Goal: Navigation & Orientation: Find specific page/section

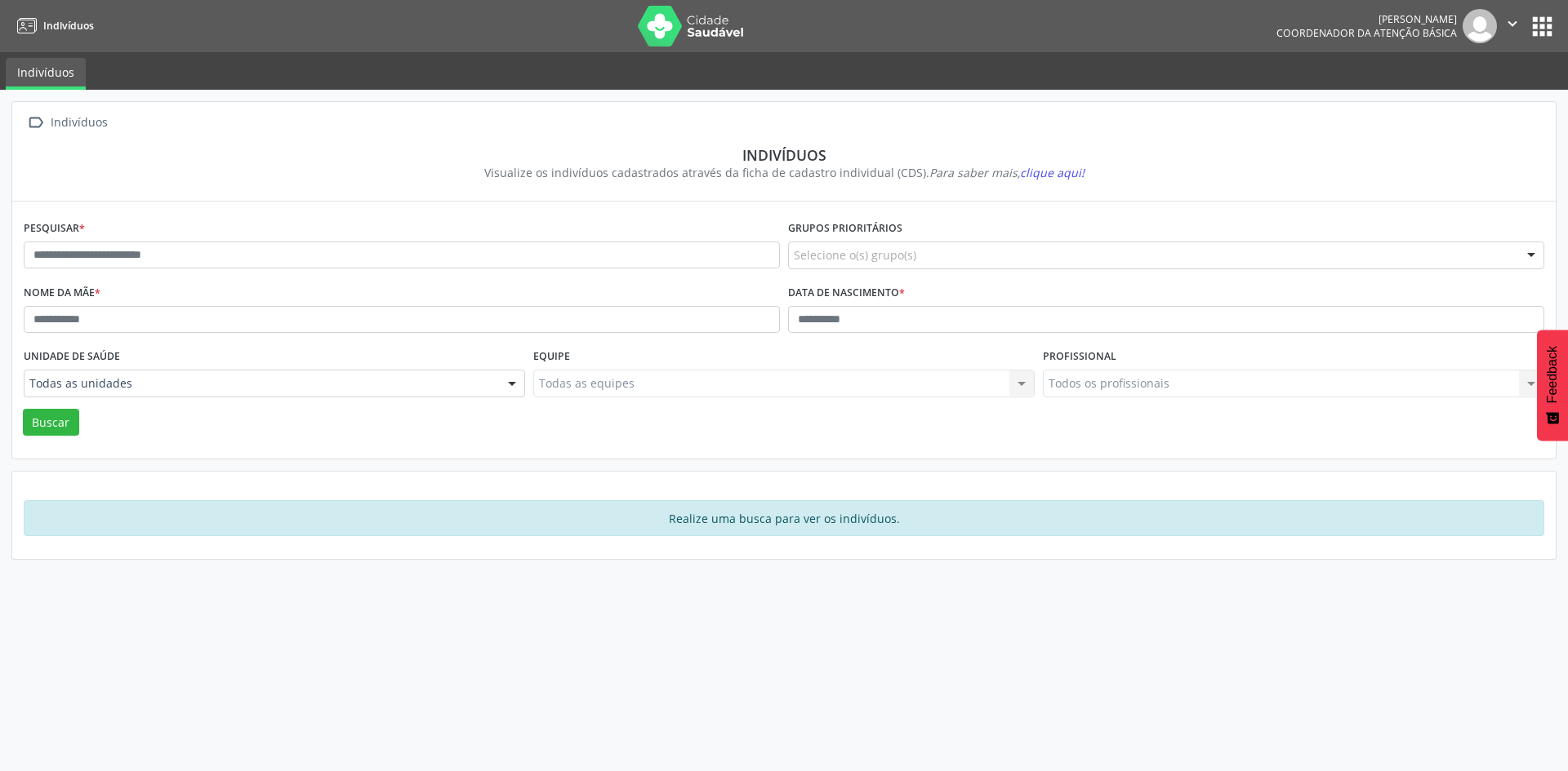
click at [1538, 28] on button "apps" at bounding box center [1542, 27] width 29 height 29
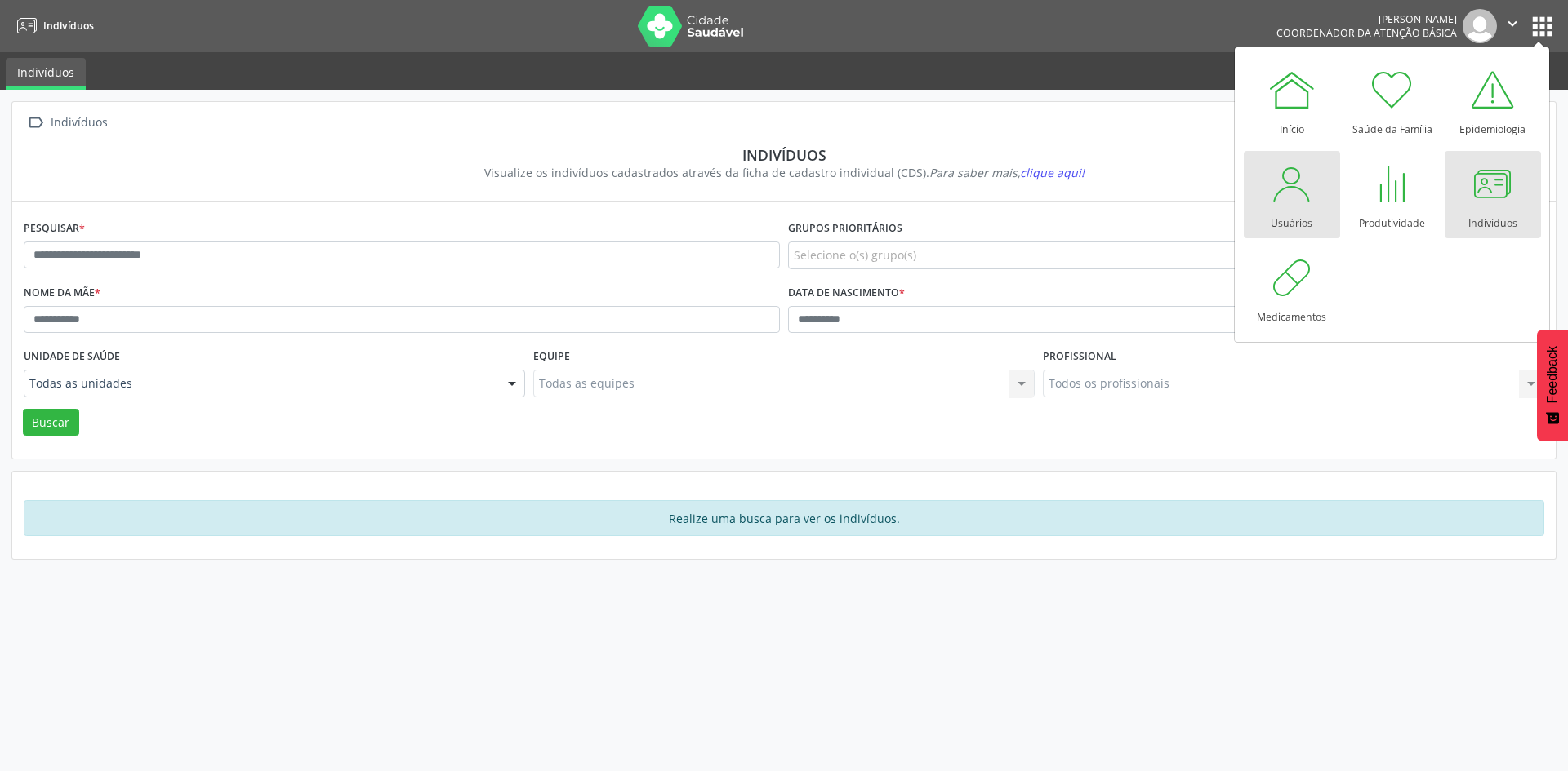
click at [1290, 210] on div "Usuários" at bounding box center [1291, 219] width 42 height 22
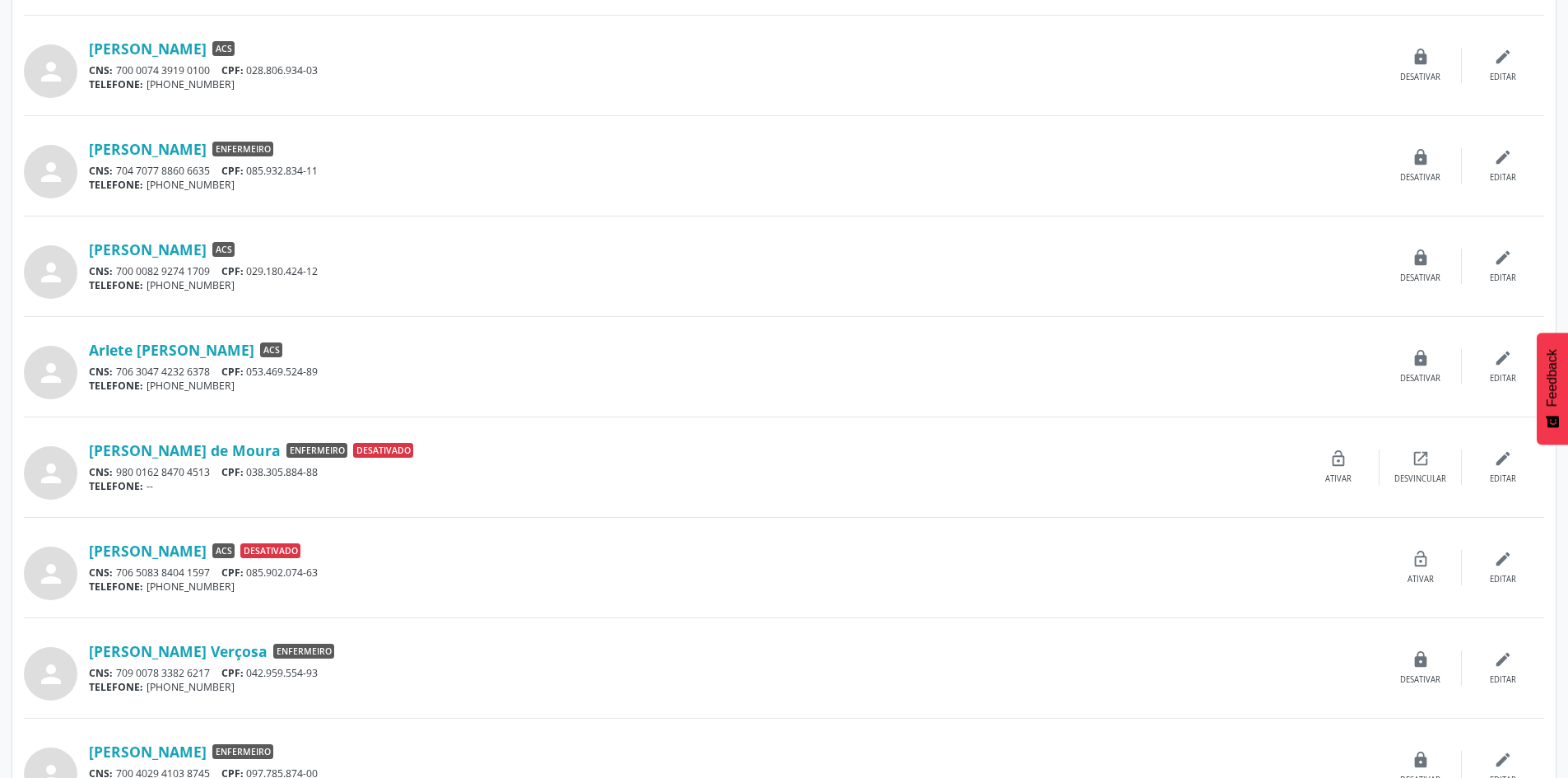
scroll to position [1155, 0]
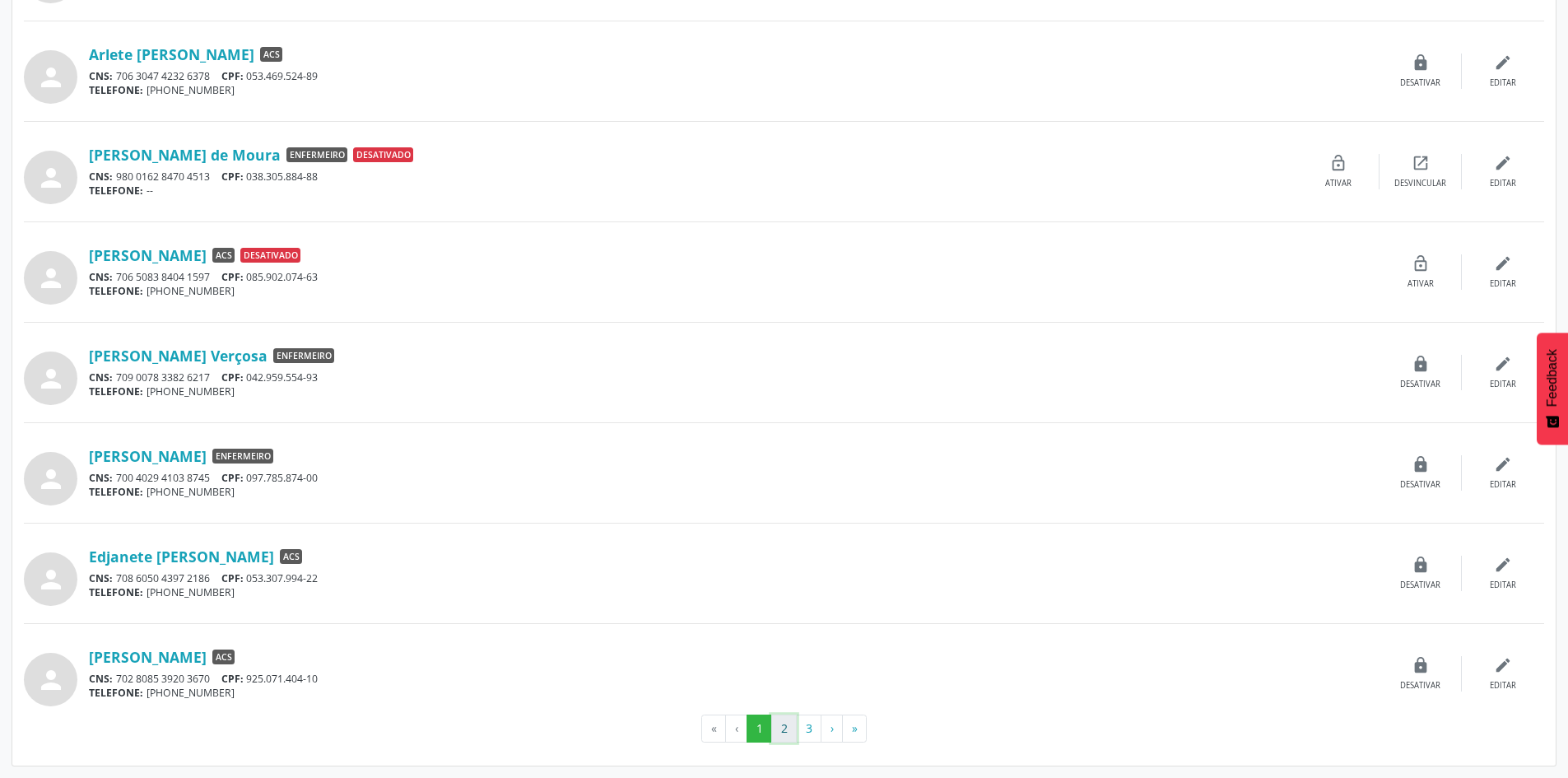
click at [787, 730] on button "2" at bounding box center [784, 728] width 25 height 28
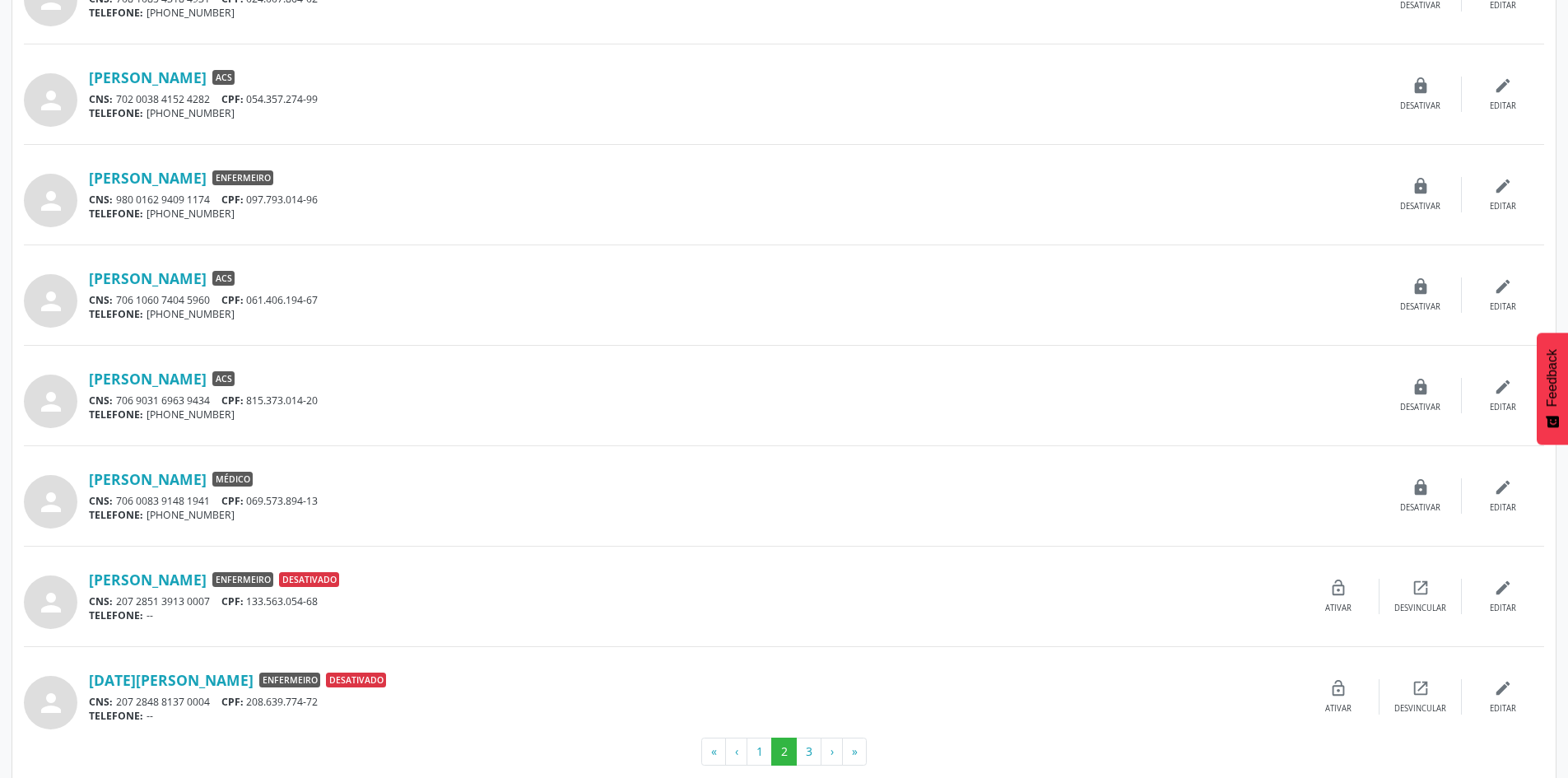
scroll to position [1137, 0]
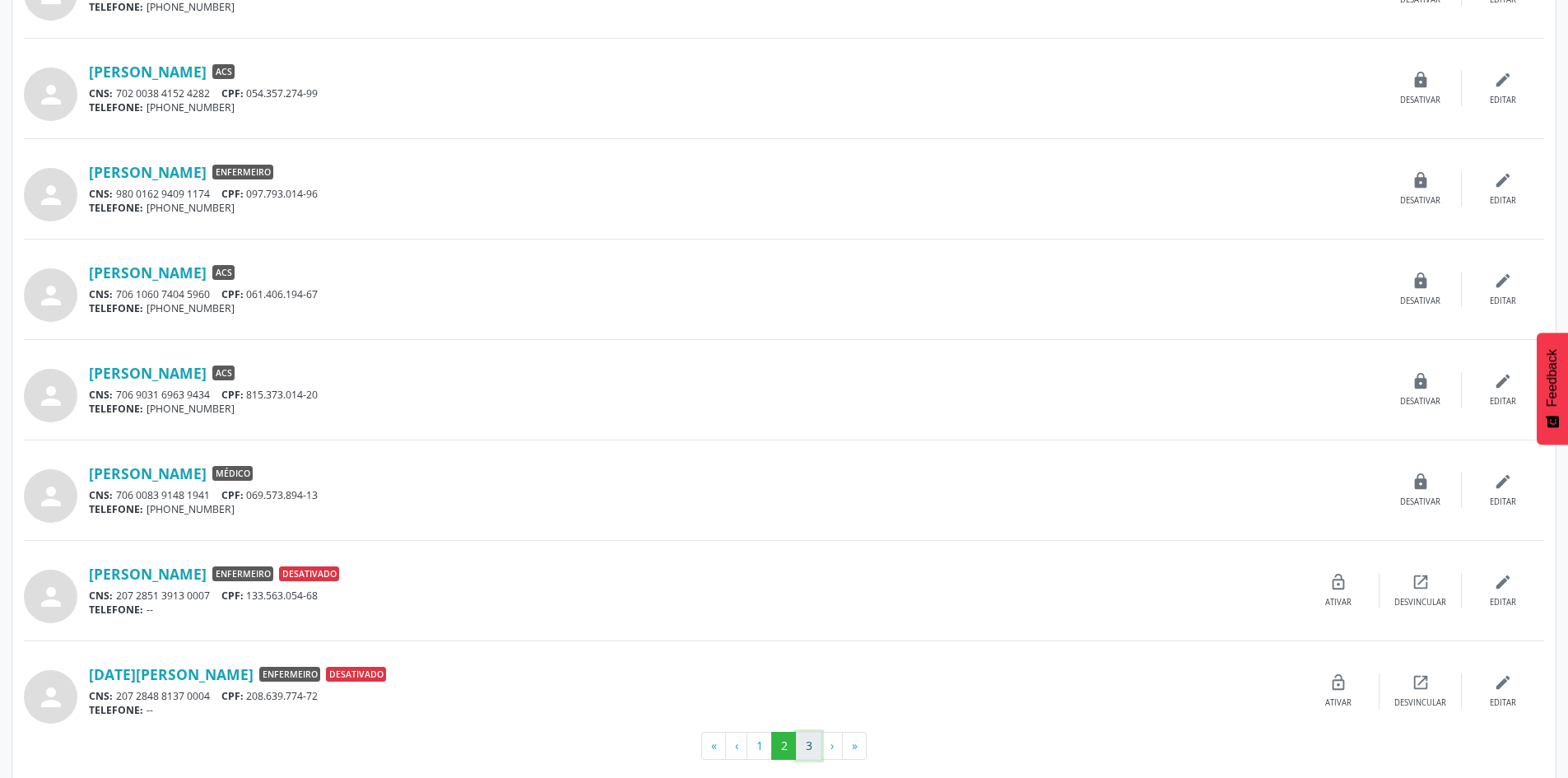
click at [806, 745] on button "3" at bounding box center [809, 746] width 25 height 28
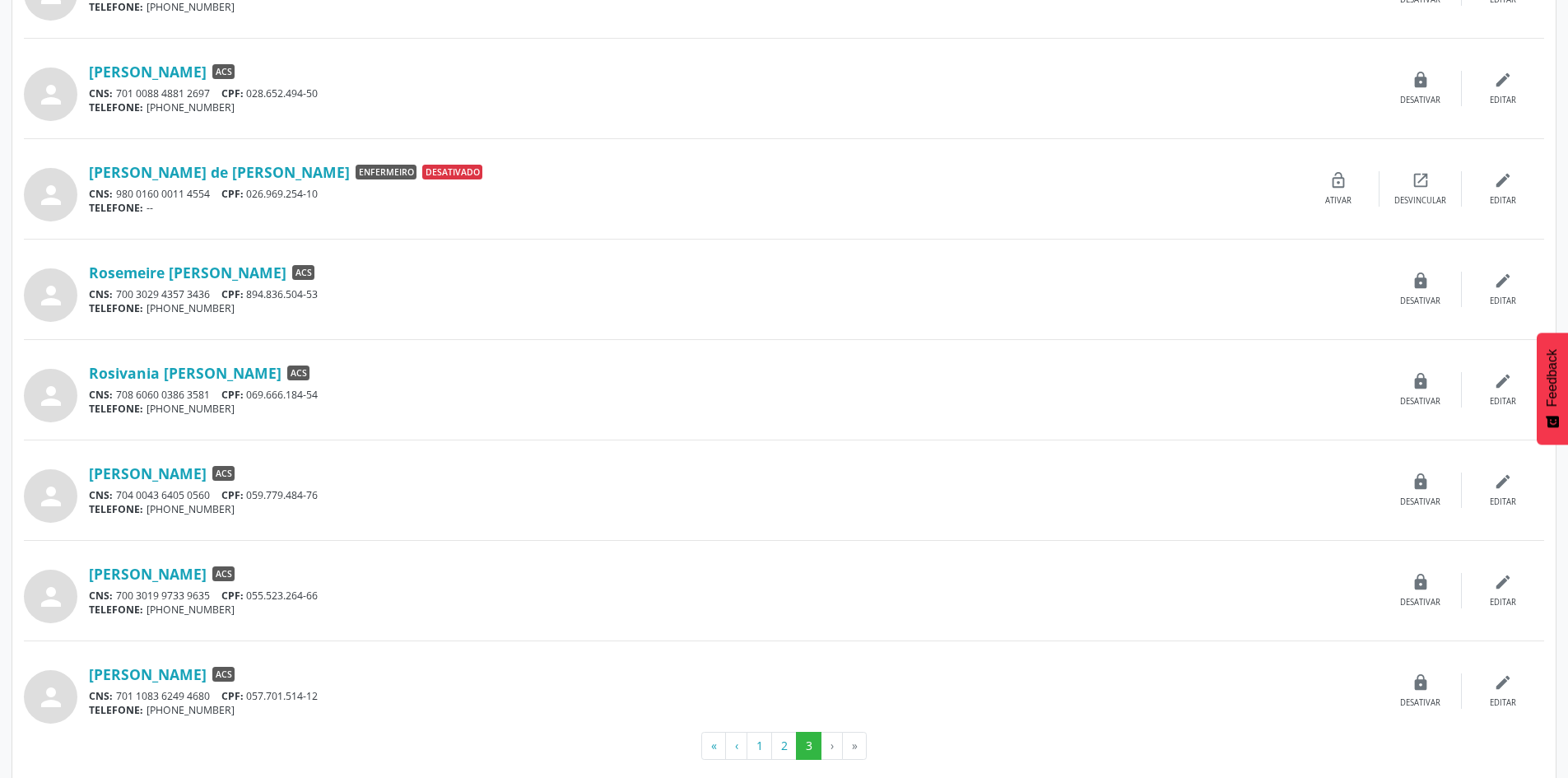
scroll to position [1155, 0]
